Goal: Navigation & Orientation: Find specific page/section

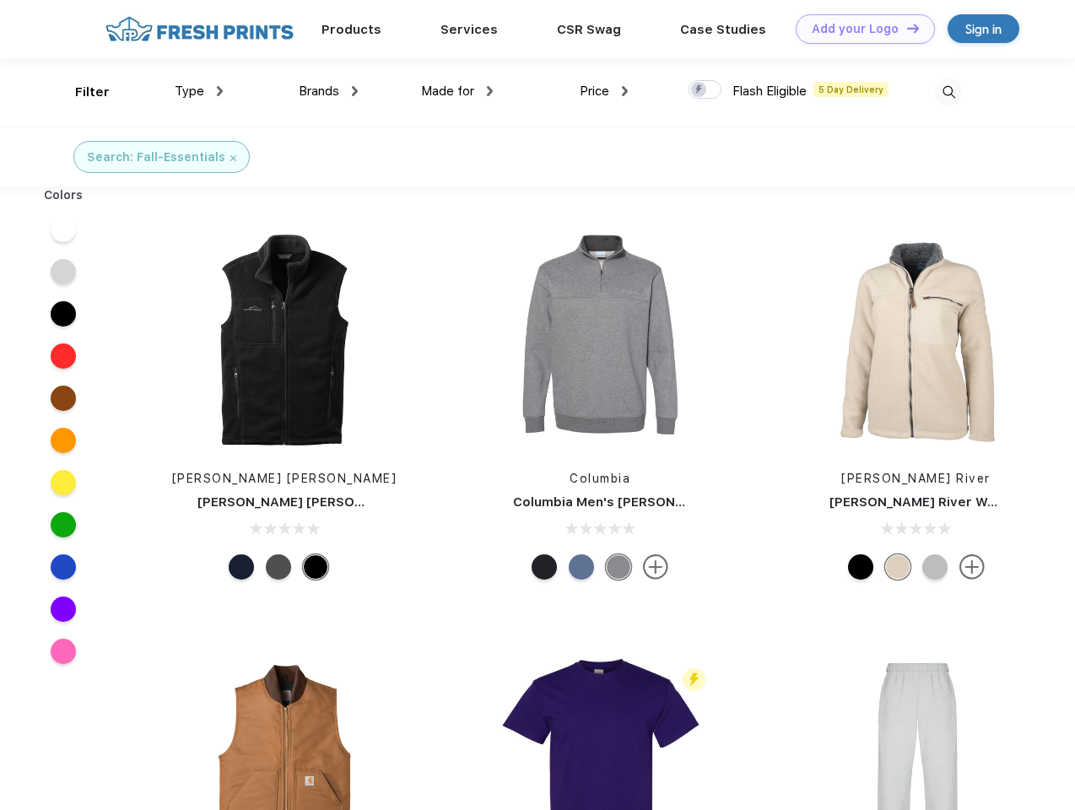
scroll to position [1, 0]
click at [859, 29] on link "Add your Logo Design Tool" at bounding box center [865, 29] width 139 height 30
click at [0, 0] on div "Design Tool" at bounding box center [0, 0] width 0 height 0
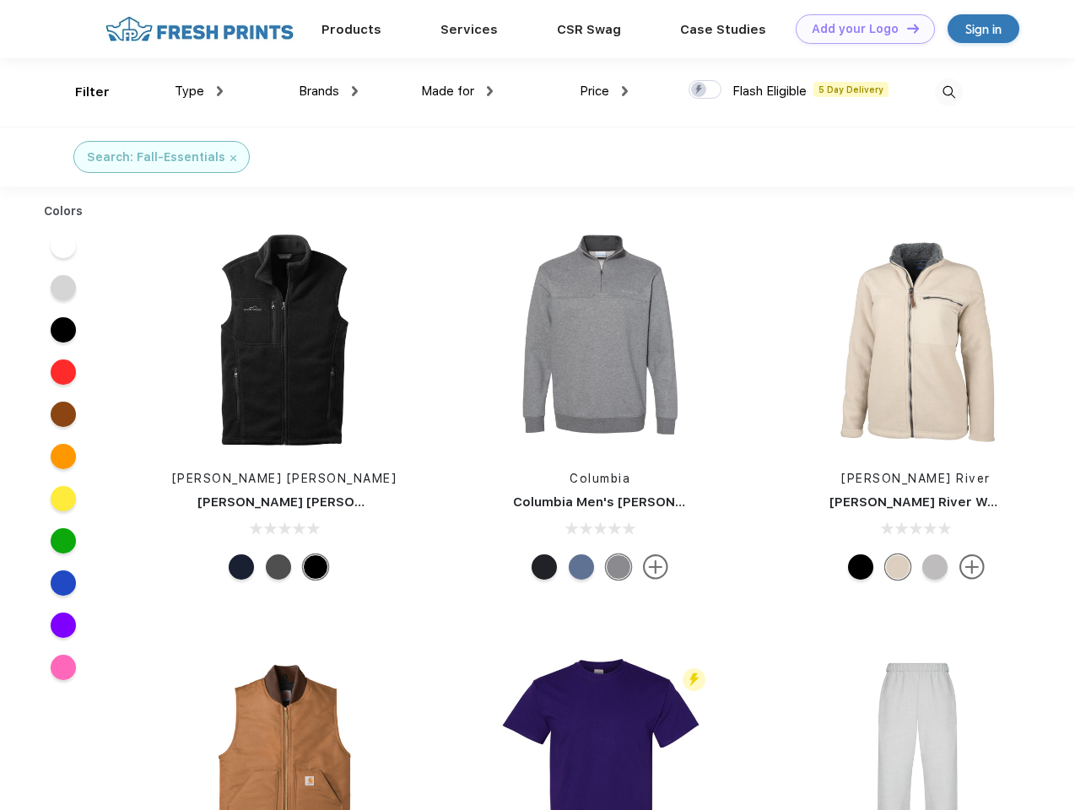
click at [905, 28] on link "Add your Logo Design Tool" at bounding box center [865, 29] width 139 height 30
click at [81, 92] on div "Filter" at bounding box center [92, 92] width 35 height 19
click at [199, 91] on span "Type" at bounding box center [190, 91] width 30 height 15
click at [328, 91] on span "Brands" at bounding box center [319, 91] width 40 height 15
click at [457, 91] on span "Made for" at bounding box center [447, 91] width 53 height 15
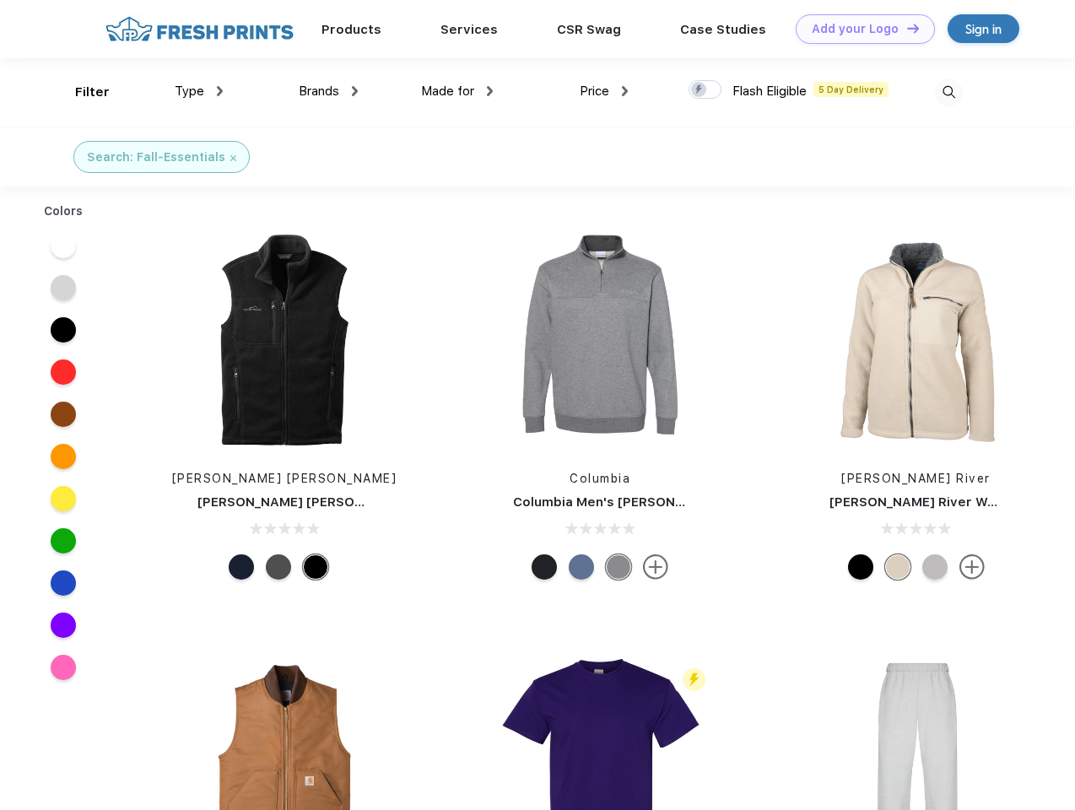
click at [604, 91] on span "Price" at bounding box center [595, 91] width 30 height 15
click at [705, 90] on div at bounding box center [704, 89] width 33 height 19
click at [699, 90] on input "checkbox" at bounding box center [693, 84] width 11 height 11
click at [948, 92] on img at bounding box center [949, 92] width 28 height 28
